Goal: Information Seeking & Learning: Learn about a topic

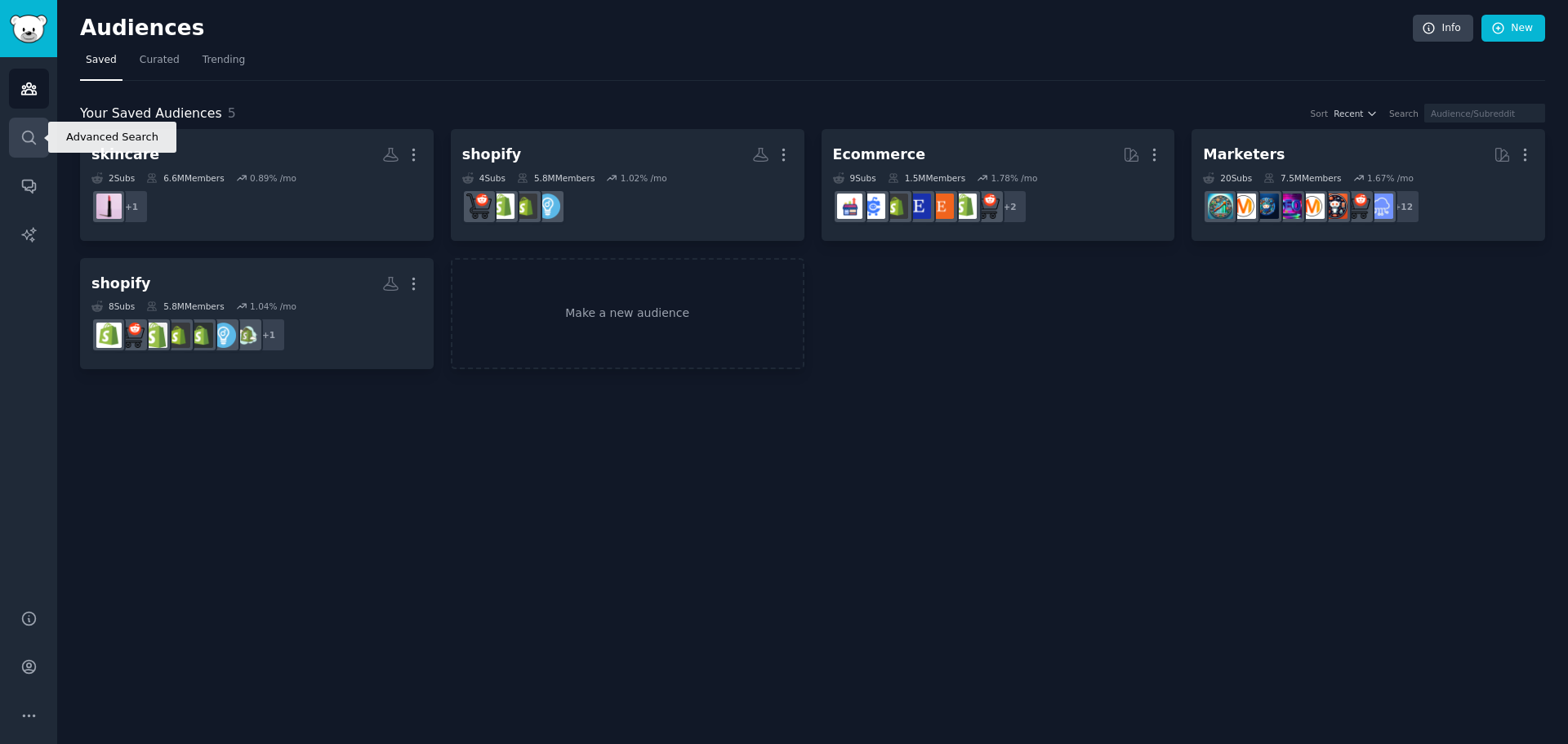
click at [44, 143] on link "Search" at bounding box center [29, 137] width 40 height 40
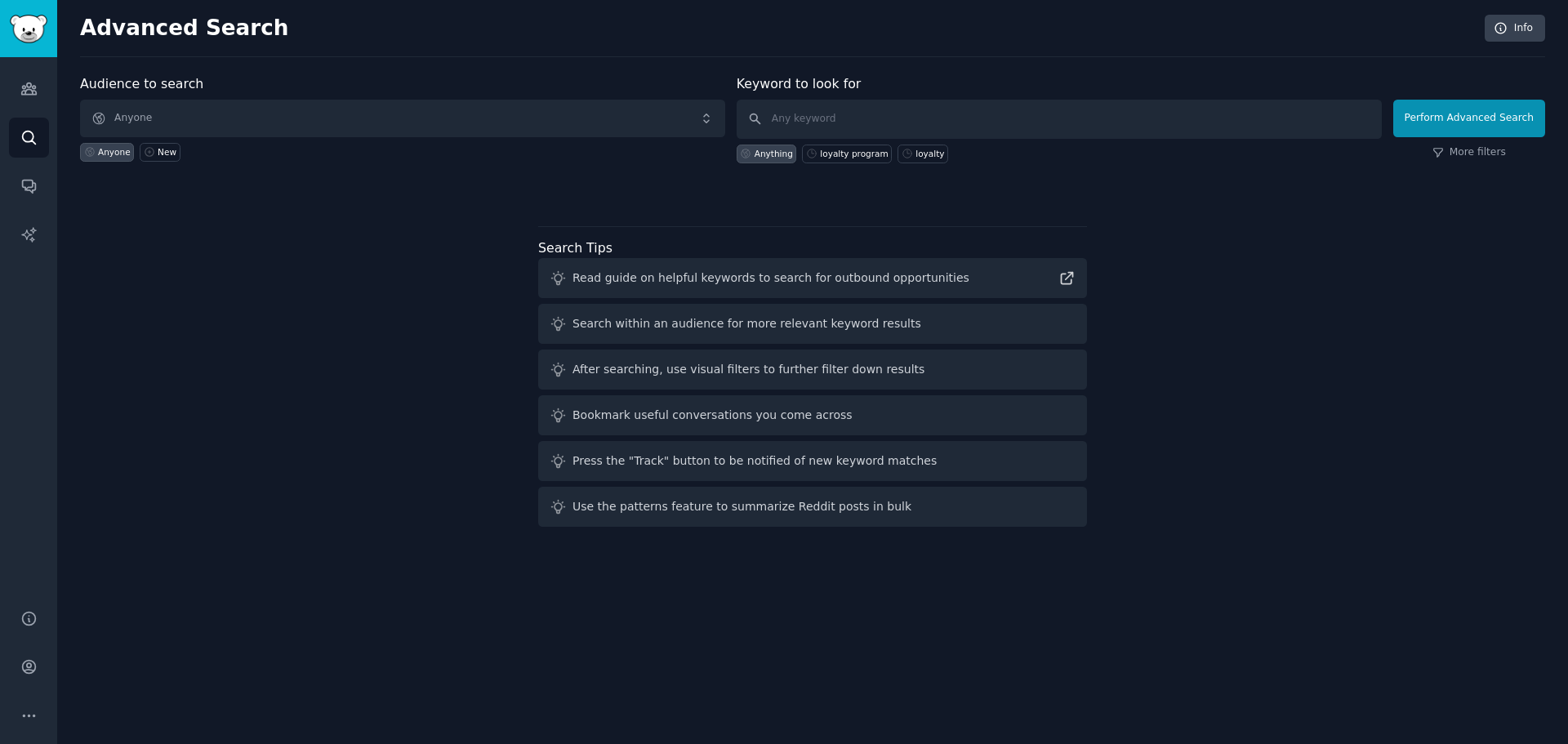
click at [437, 139] on div "Anyone New" at bounding box center [402, 150] width 645 height 25
click at [619, 112] on span "Anyone" at bounding box center [402, 119] width 645 height 38
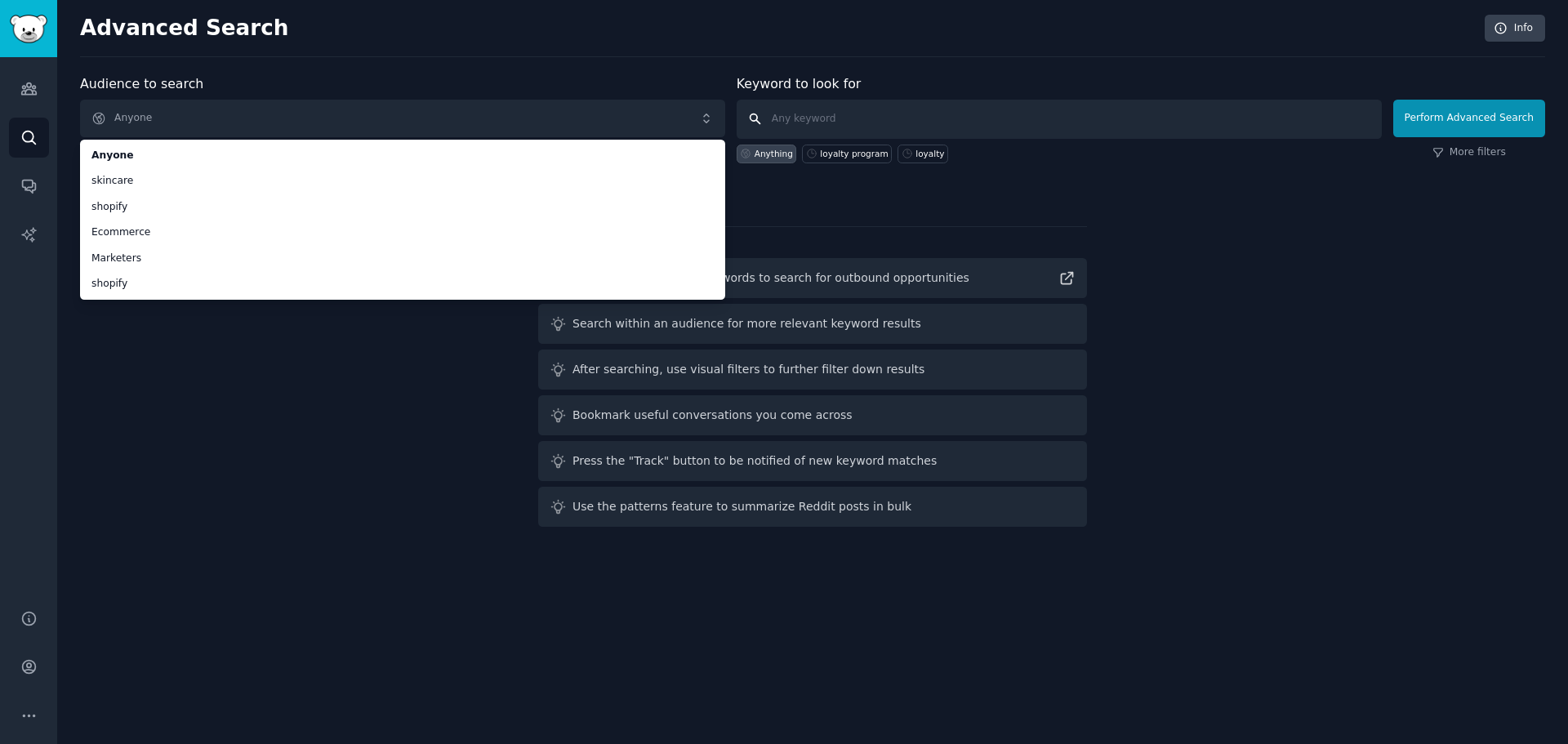
click at [785, 110] on input "text" at bounding box center [1059, 119] width 645 height 39
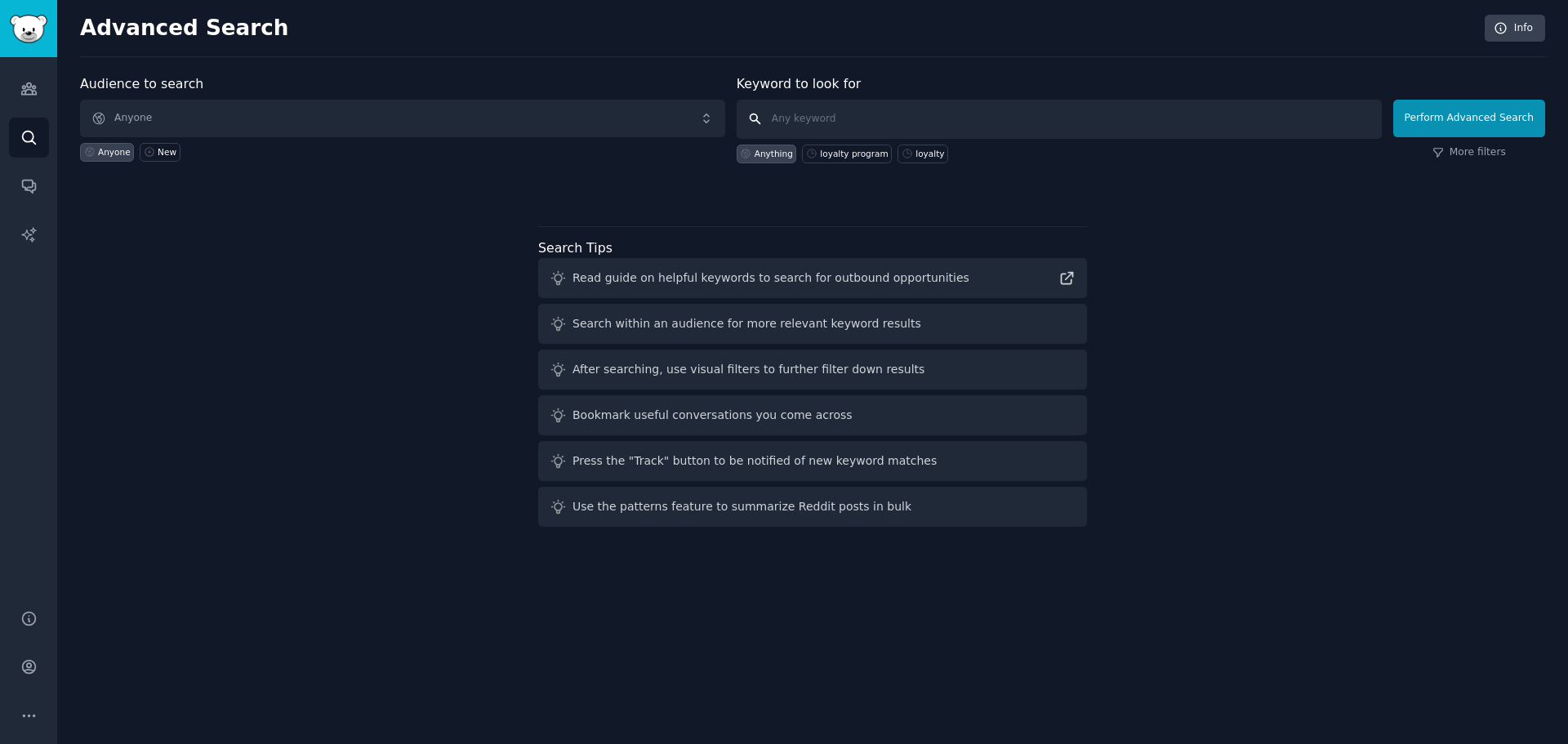
type input "s"
click at [828, 159] on div "loyalty program" at bounding box center [847, 154] width 90 height 19
type input "loyalty program"
click at [1500, 123] on button "Perform Advanced Search" at bounding box center [1469, 119] width 152 height 38
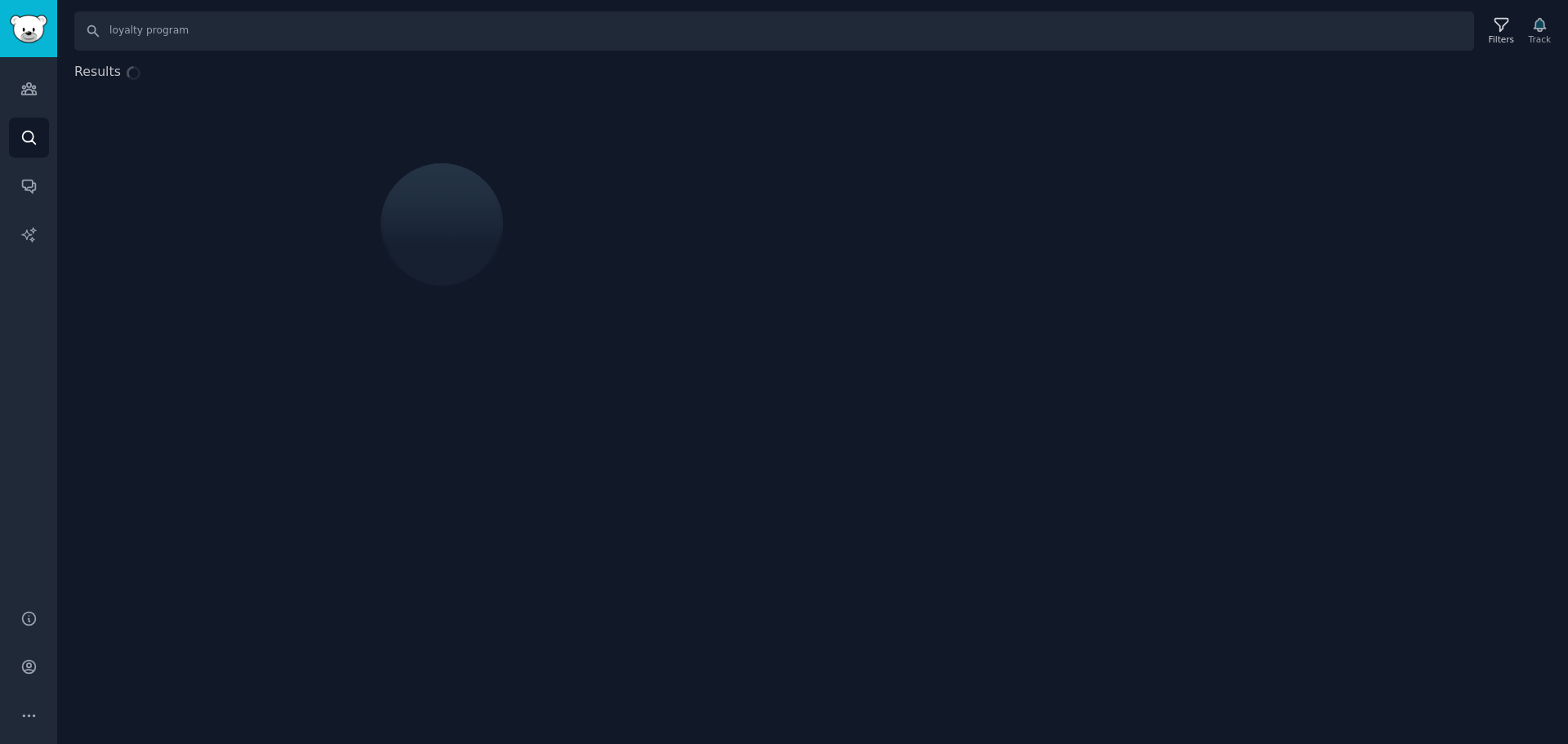
click at [313, 547] on div "Search loyalty program Filters Track Results" at bounding box center [813, 372] width 1511 height 744
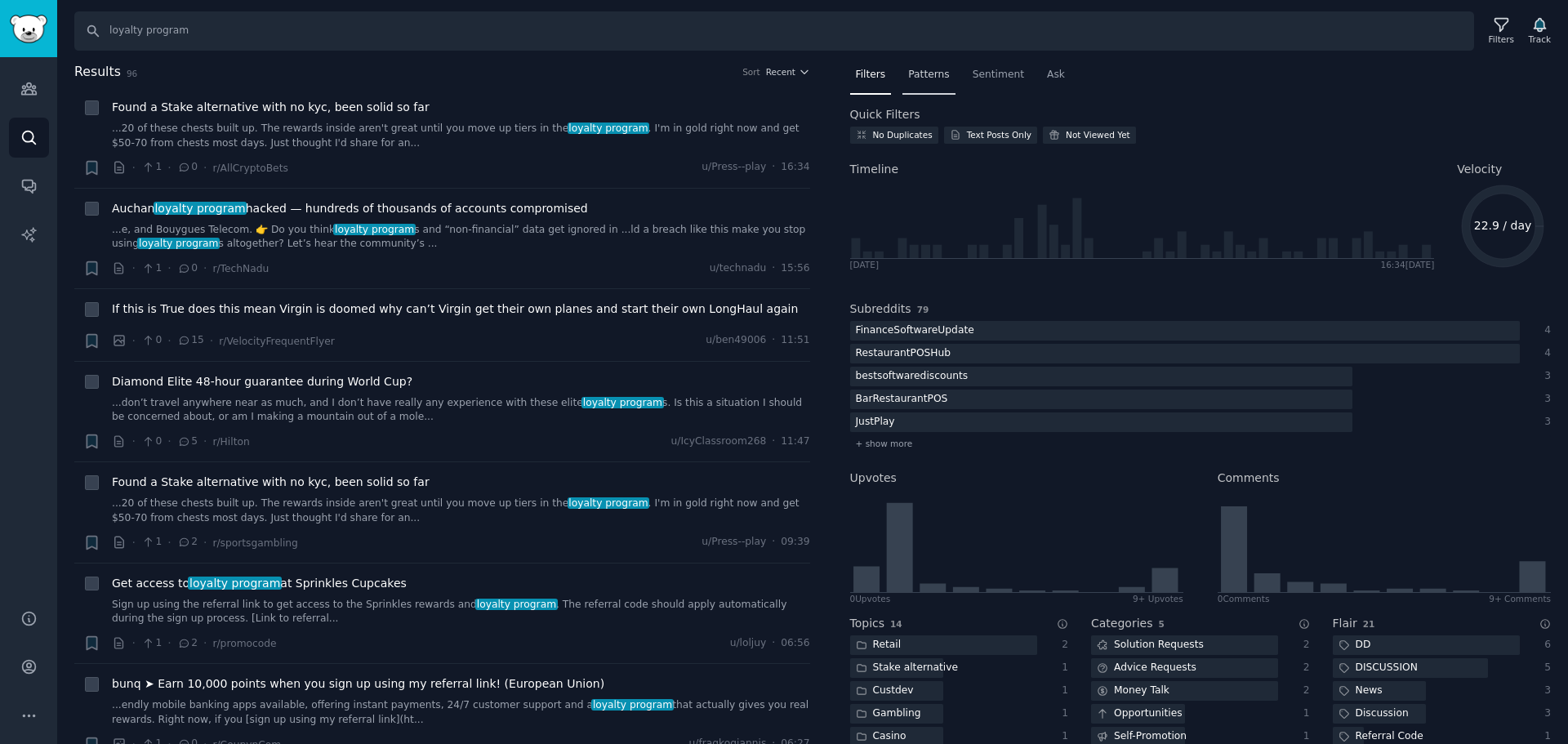
click at [908, 78] on span "Patterns" at bounding box center [929, 75] width 41 height 15
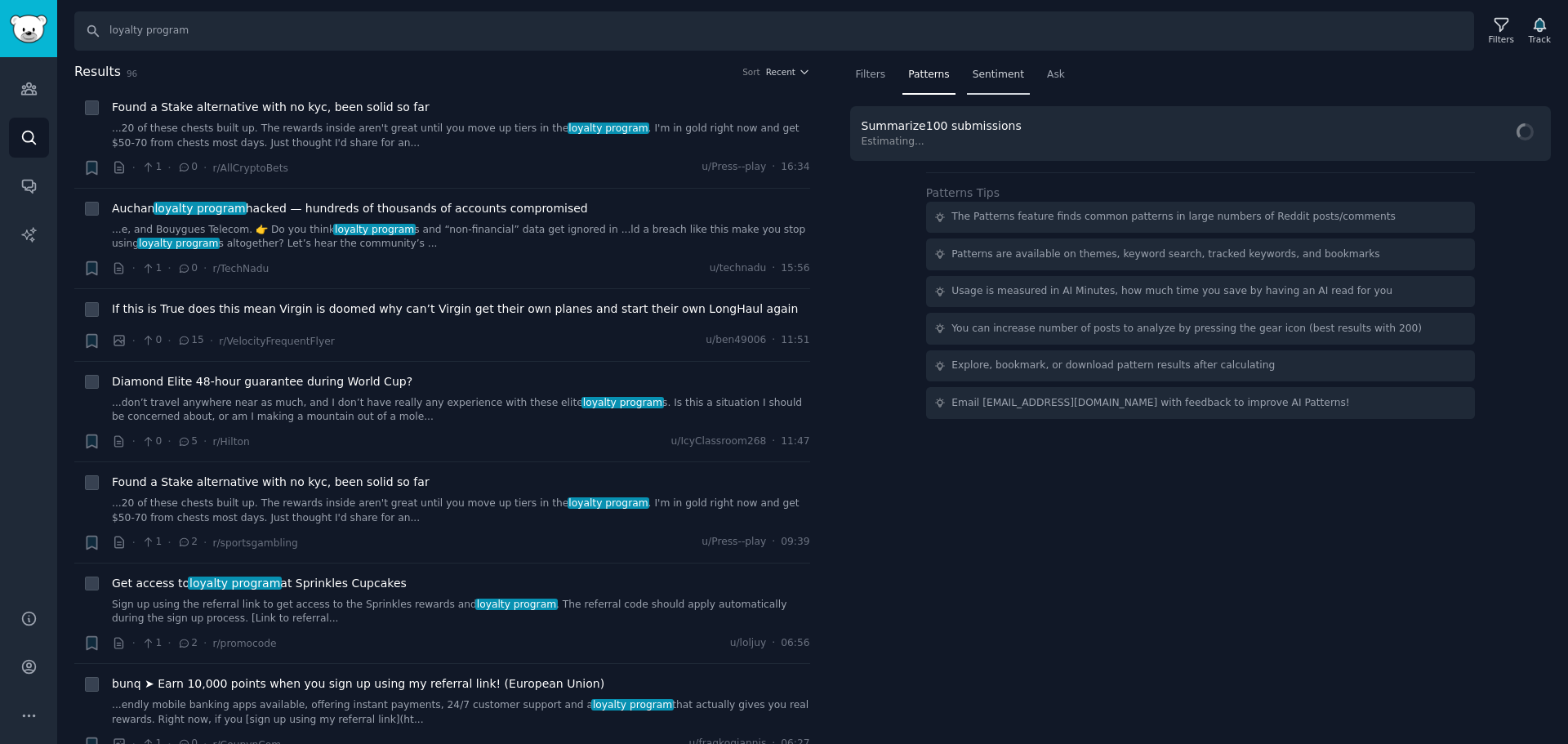
click at [973, 79] on span "Sentiment" at bounding box center [998, 75] width 52 height 15
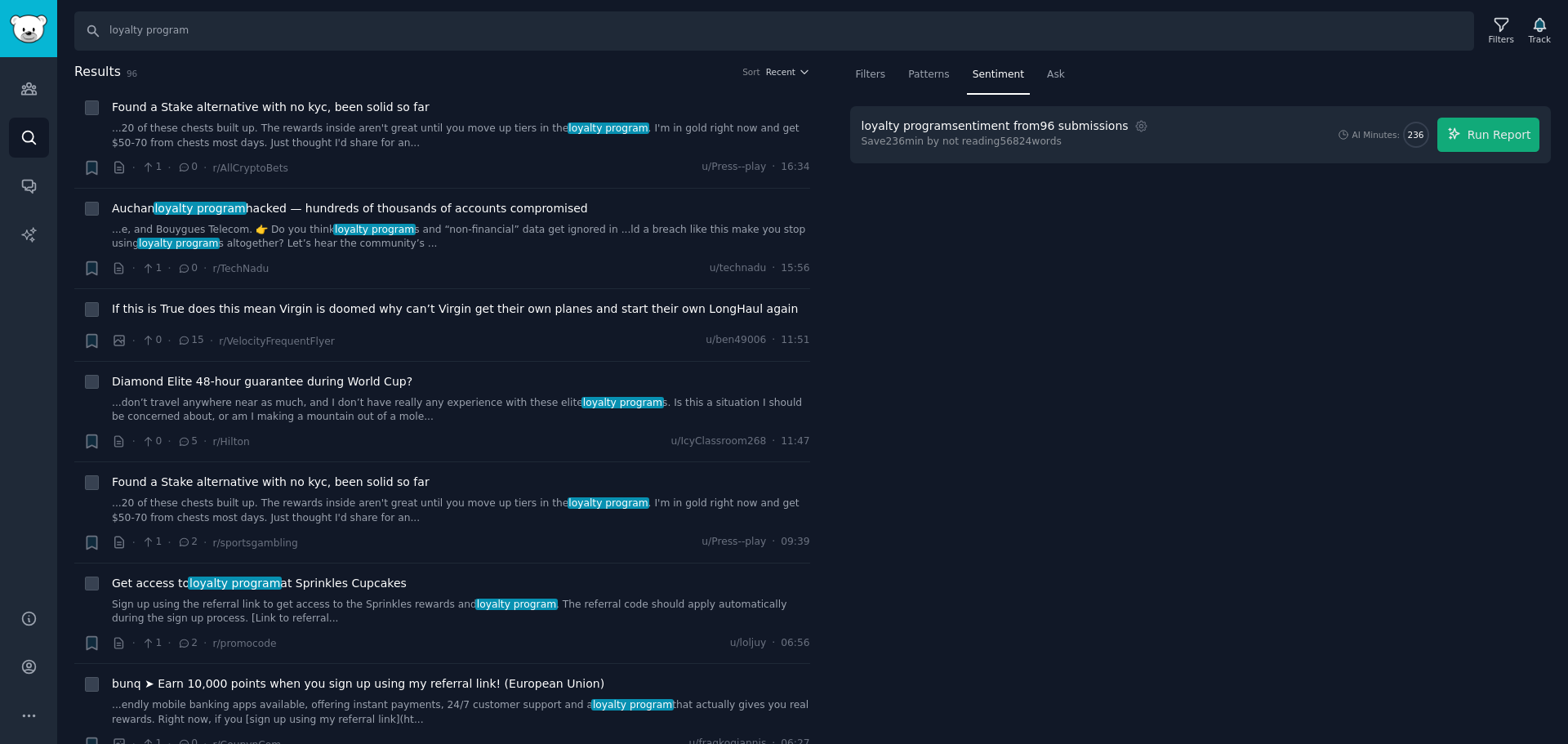
click at [1023, 122] on div "loyalty program sentiment from 96 submissions" at bounding box center [995, 126] width 267 height 17
click at [1521, 140] on span "Run Report" at bounding box center [1499, 135] width 64 height 17
